Goal: Information Seeking & Learning: Learn about a topic

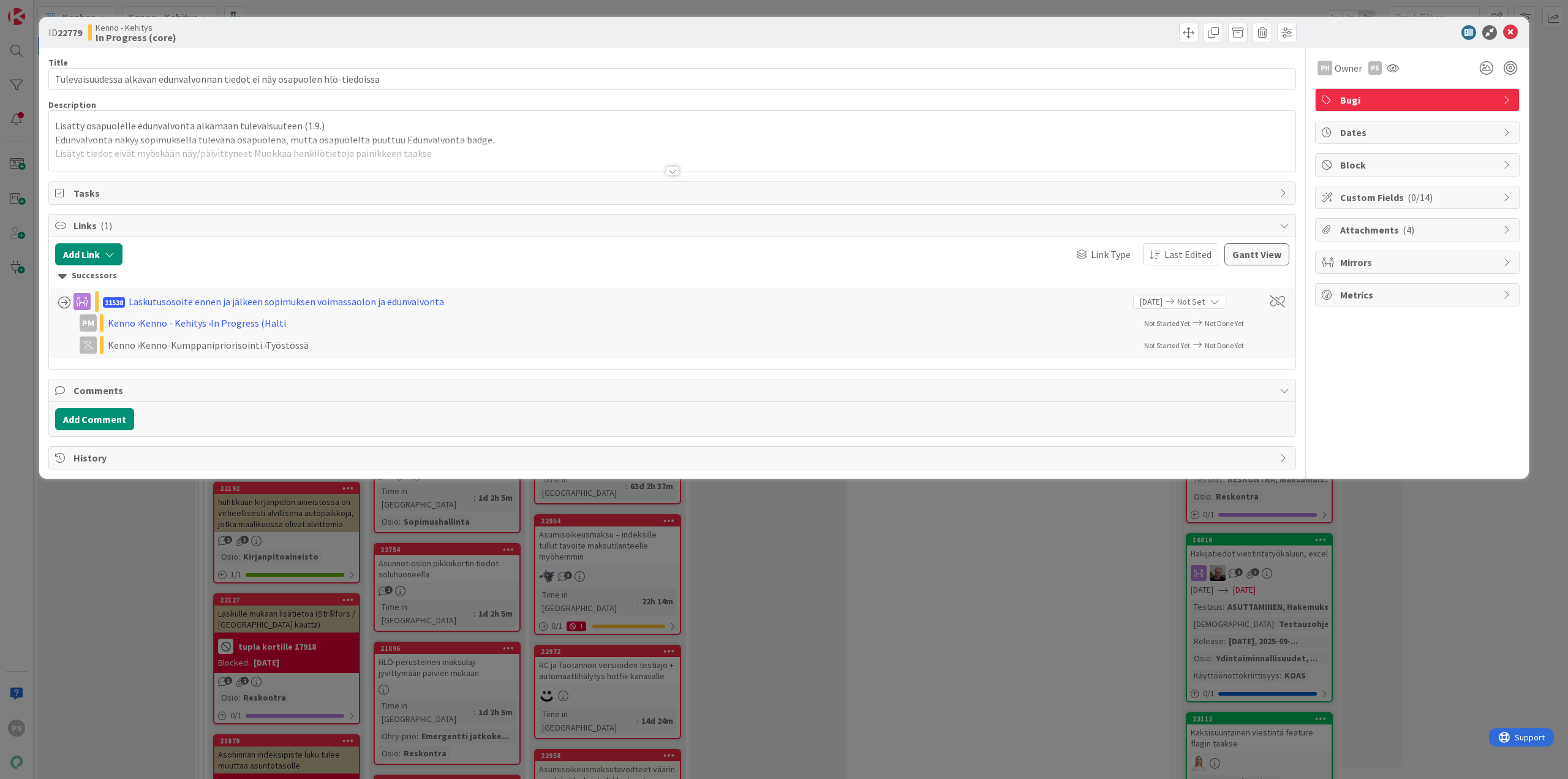
click at [673, 174] on div at bounding box center [672, 171] width 14 height 10
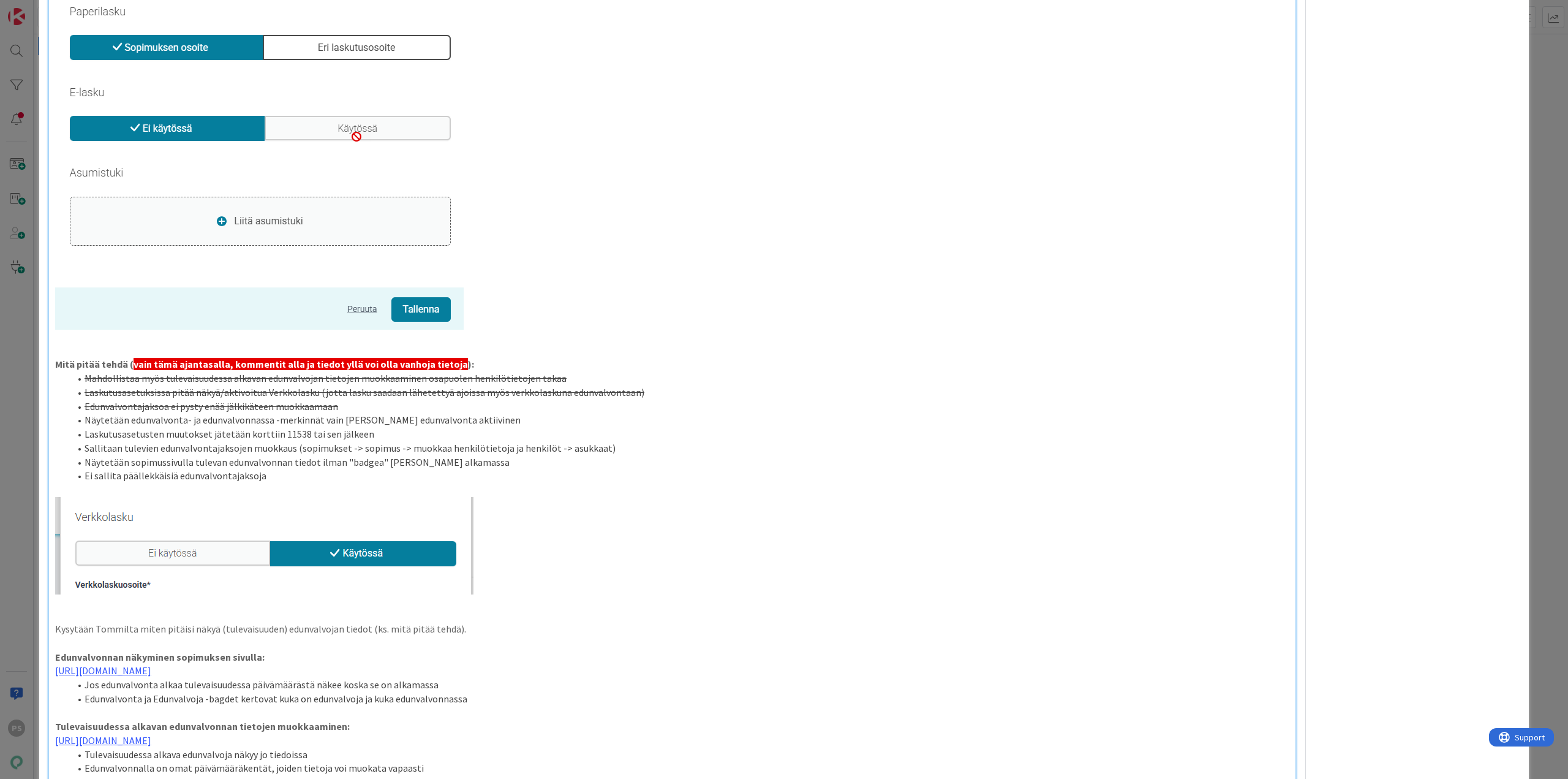
scroll to position [1287, 0]
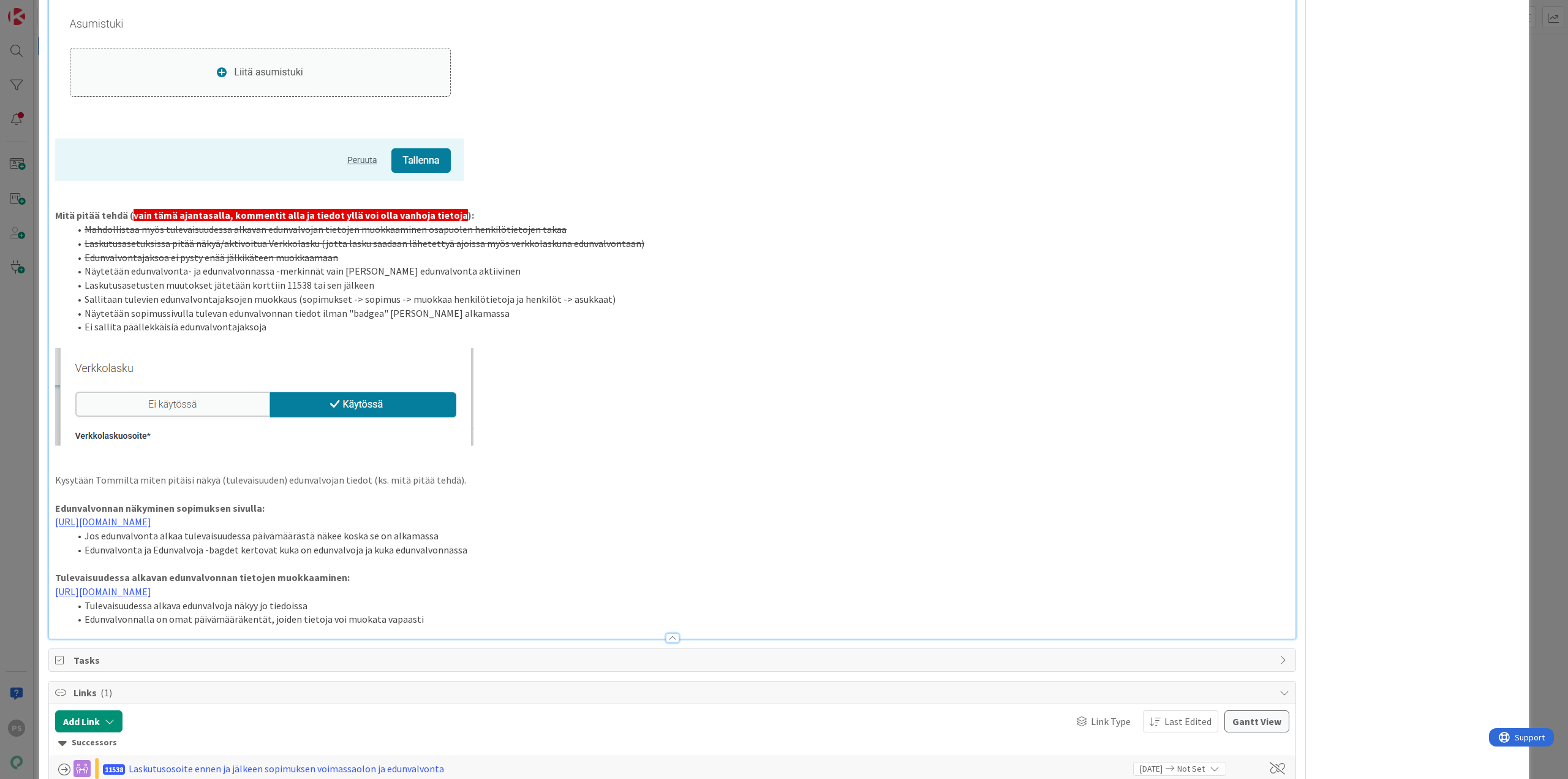
click at [668, 539] on div at bounding box center [672, 638] width 14 height 10
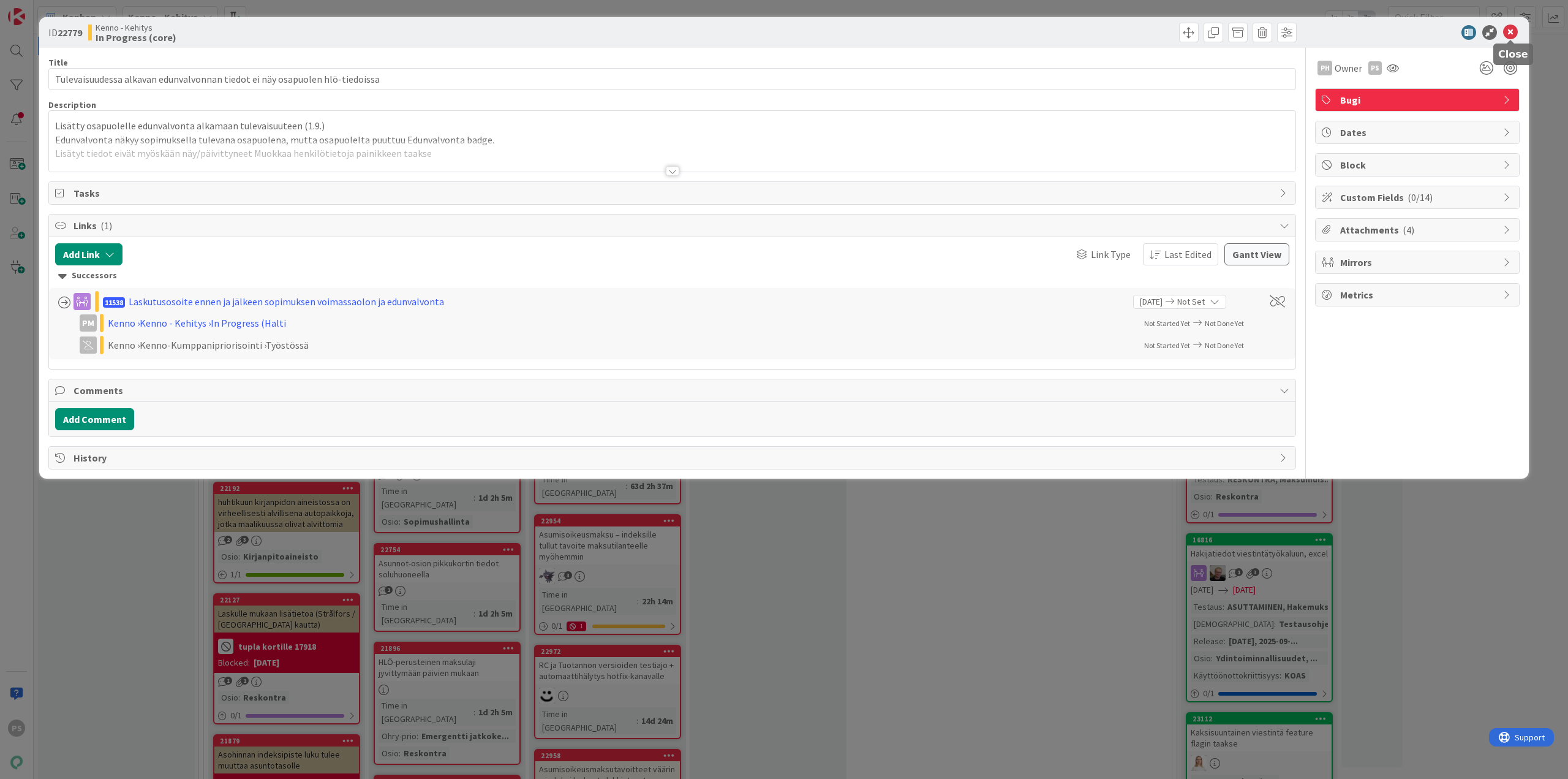
click at [1028, 29] on icon at bounding box center [1510, 32] width 14 height 14
